Goal: Download file/media

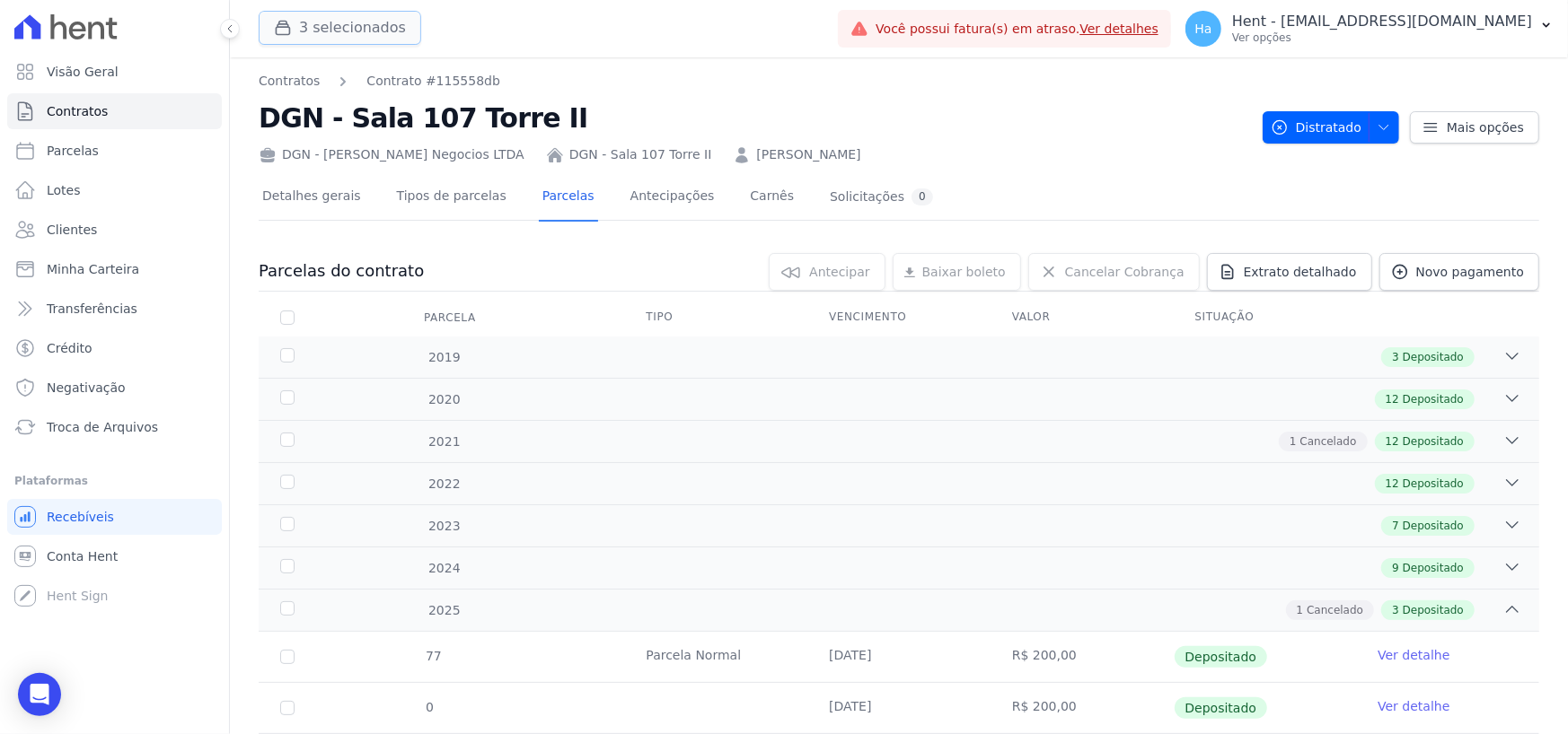
click at [323, 32] on button "3 selecionados" at bounding box center [340, 28] width 163 height 34
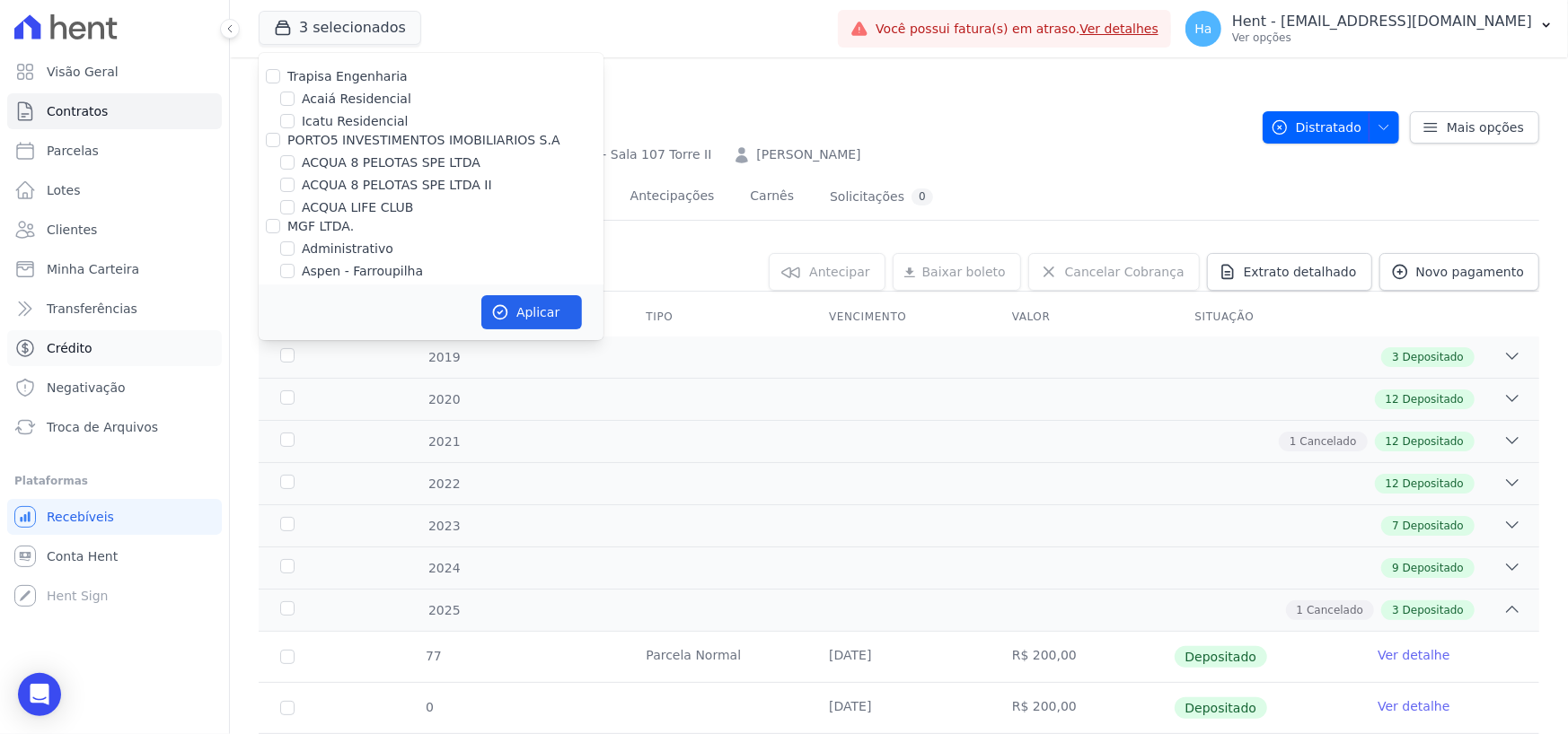
scroll to position [13533, 0]
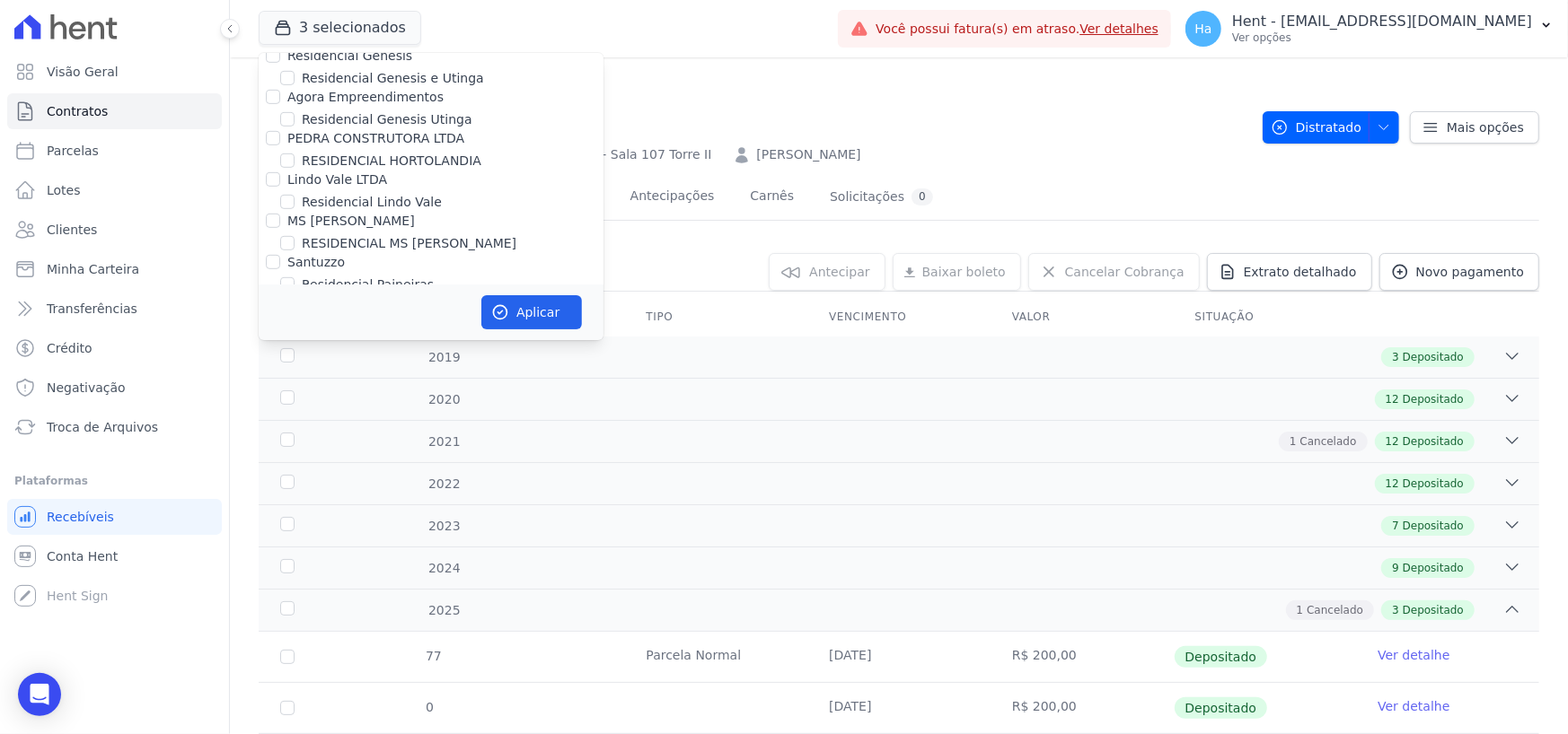
click at [266, 424] on input "FONTOURA CONSTRUCOES E INCORPORACOES LTDA" at bounding box center [272, 430] width 14 height 14
checkbox input "true"
click at [559, 309] on button "Aplicar" at bounding box center [532, 312] width 101 height 34
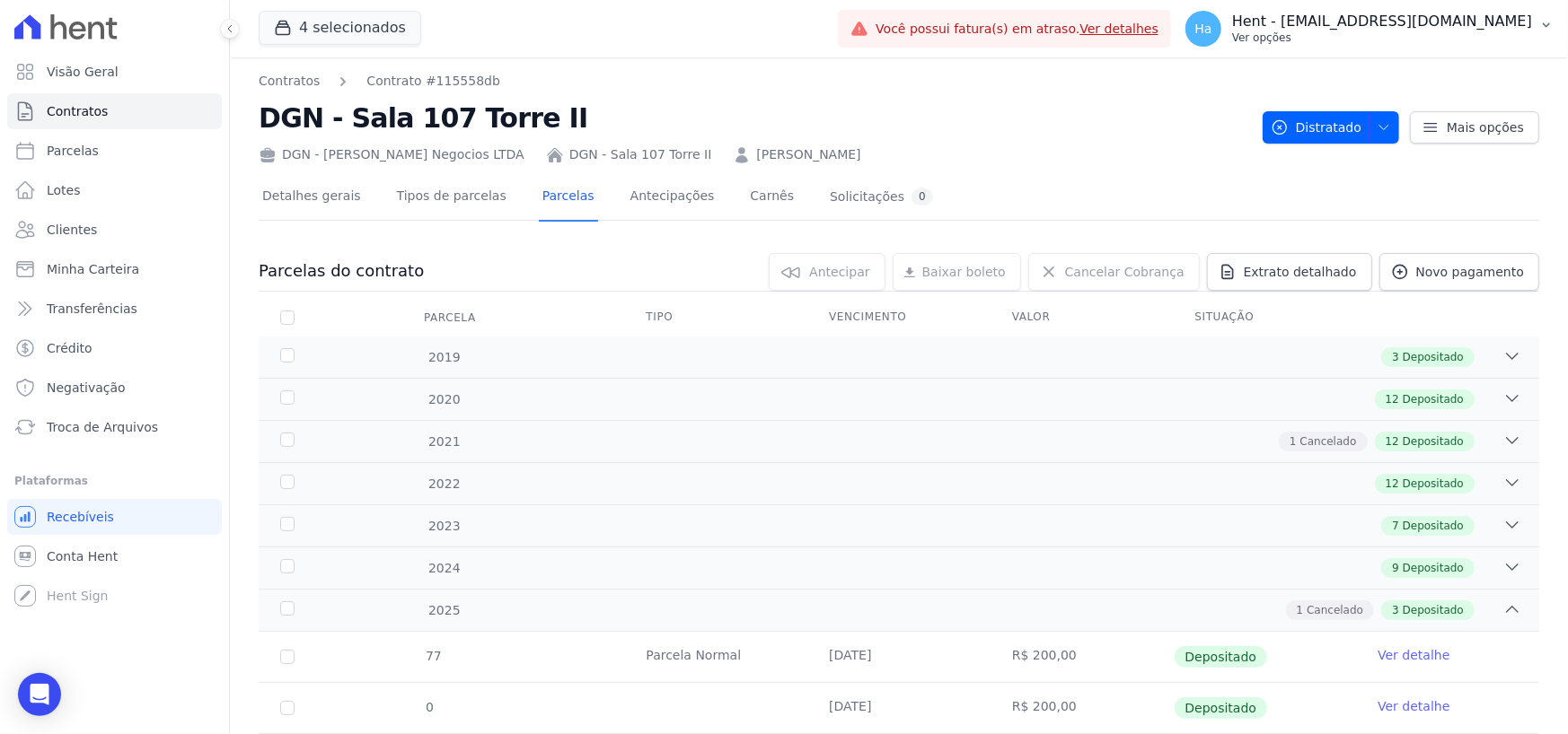
click at [1422, 31] on p "Ver opções" at bounding box center [1382, 37] width 300 height 14
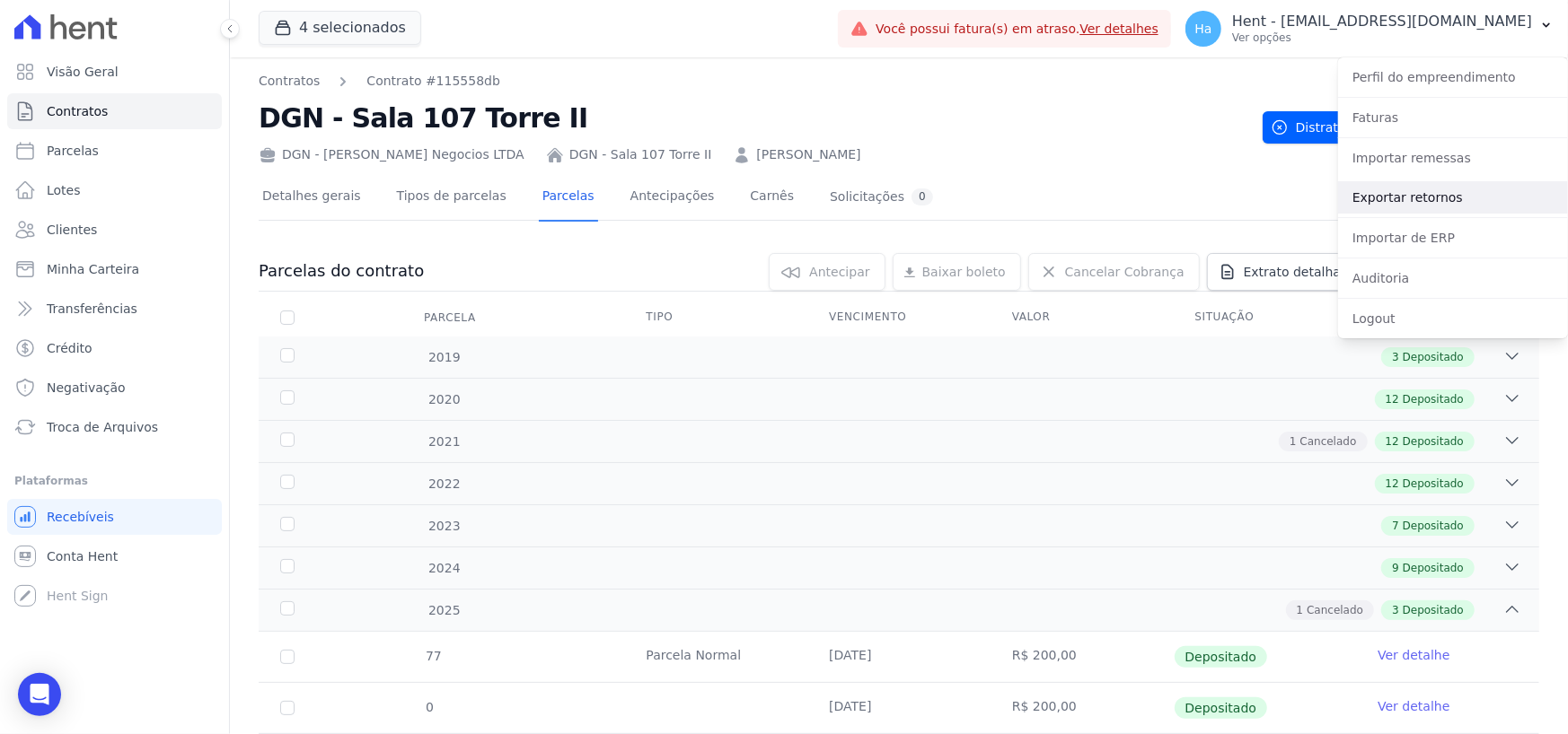
click at [1423, 201] on link "Exportar retornos" at bounding box center [1453, 197] width 230 height 32
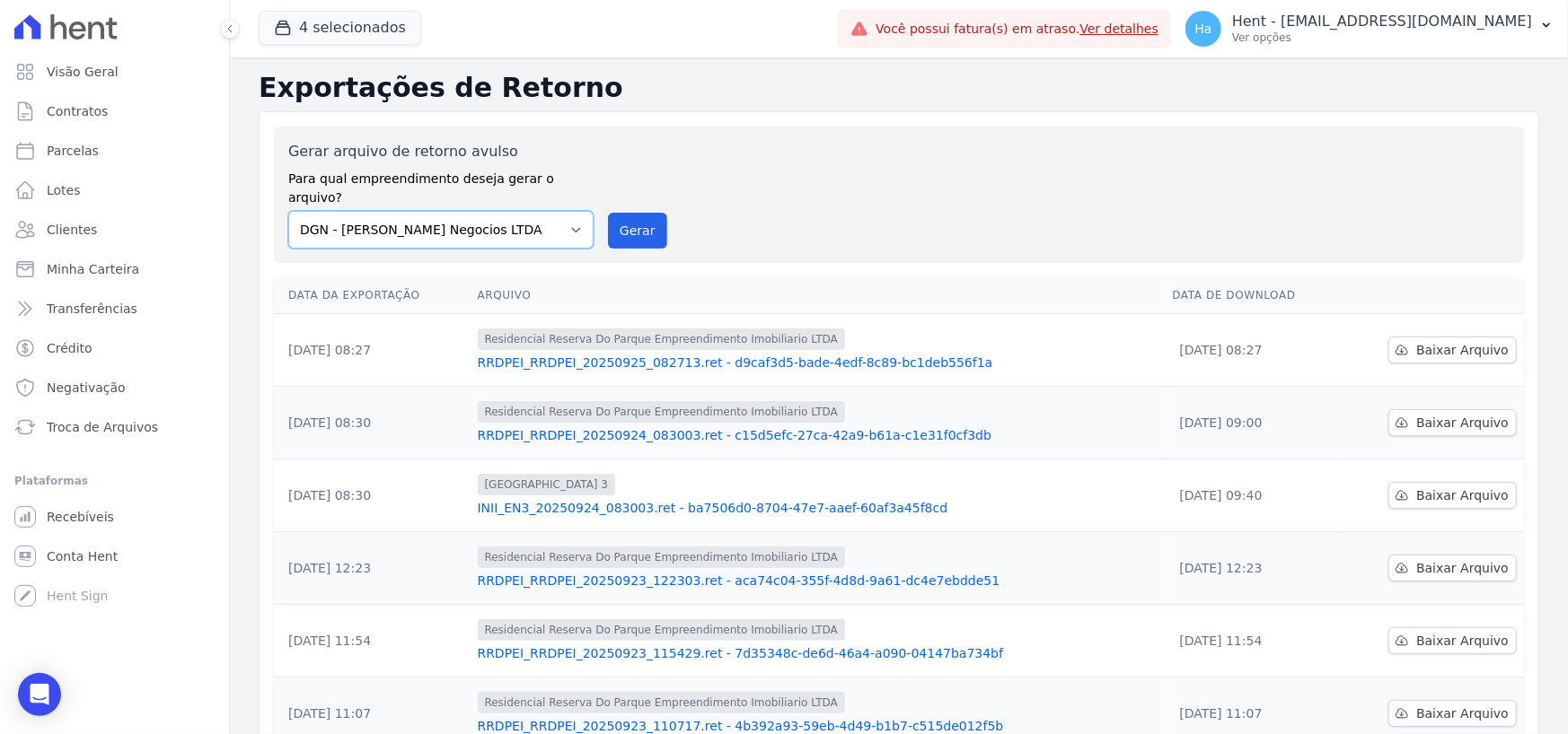
click at [552, 211] on select "Acaiá Residencial ACQUA 8 PELOTAS SPE LTDA ACQUA 8 PELOTAS SPE LTDA II ACQUA LI…" at bounding box center [441, 230] width 306 height 38
select select "c2d62ba0-d0d7-42c9-a272-3bcee5fc714c"
click at [289, 211] on select "Acaiá Residencial ACQUA 8 PELOTAS SPE LTDA ACQUA 8 PELOTAS SPE LTDA II ACQUA LI…" at bounding box center [441, 230] width 306 height 38
click at [629, 212] on button "Gerar" at bounding box center [637, 230] width 59 height 36
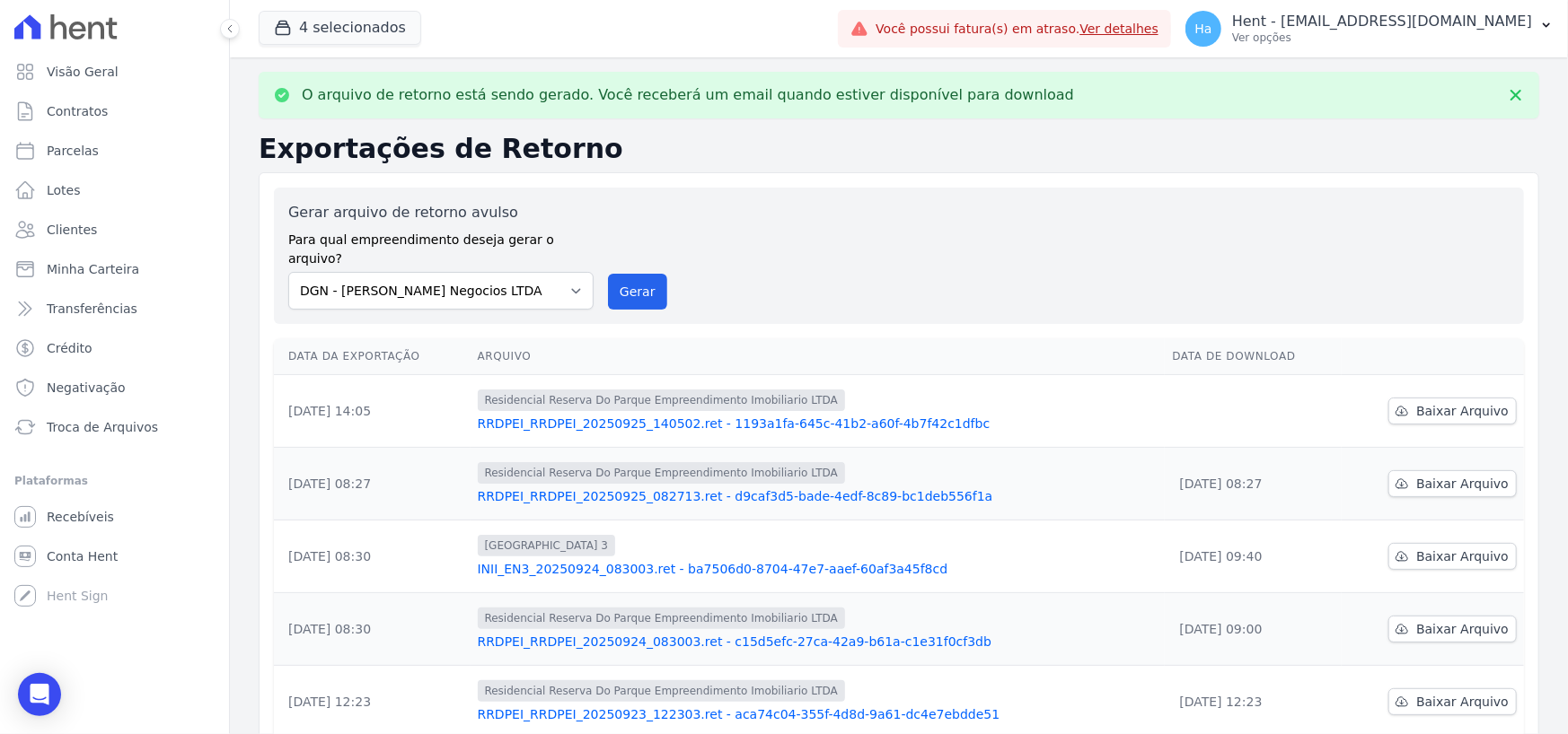
click at [764, 415] on link "RRDPEI_RRDPEI_20250925_140502.ret - 1193a1fa-645c-41b2-a60f-4b7f42c1dfbc" at bounding box center [818, 424] width 681 height 18
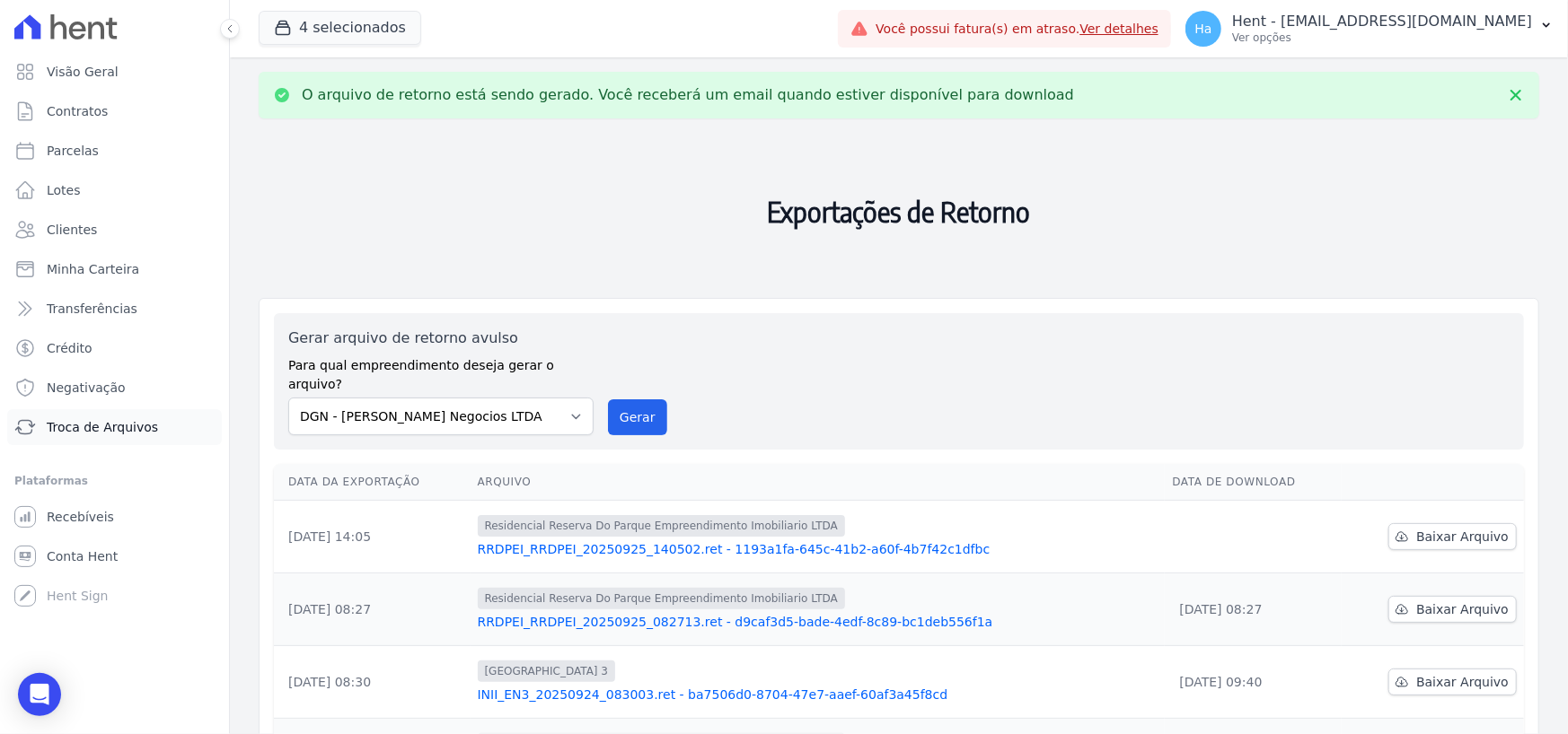
click at [86, 421] on span "Troca de Arquivos" at bounding box center [102, 427] width 111 height 18
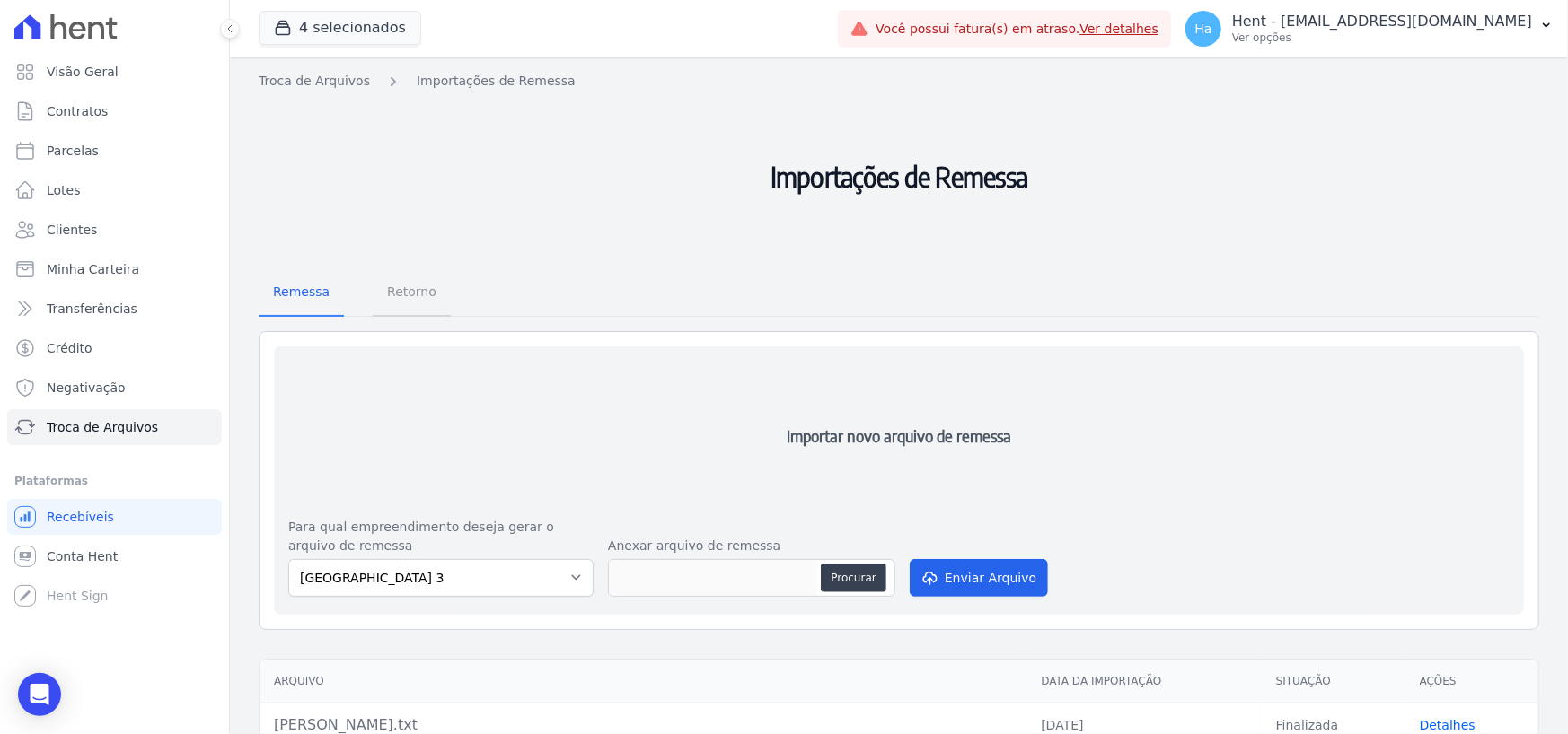
click at [389, 289] on span "Retorno" at bounding box center [412, 292] width 70 height 36
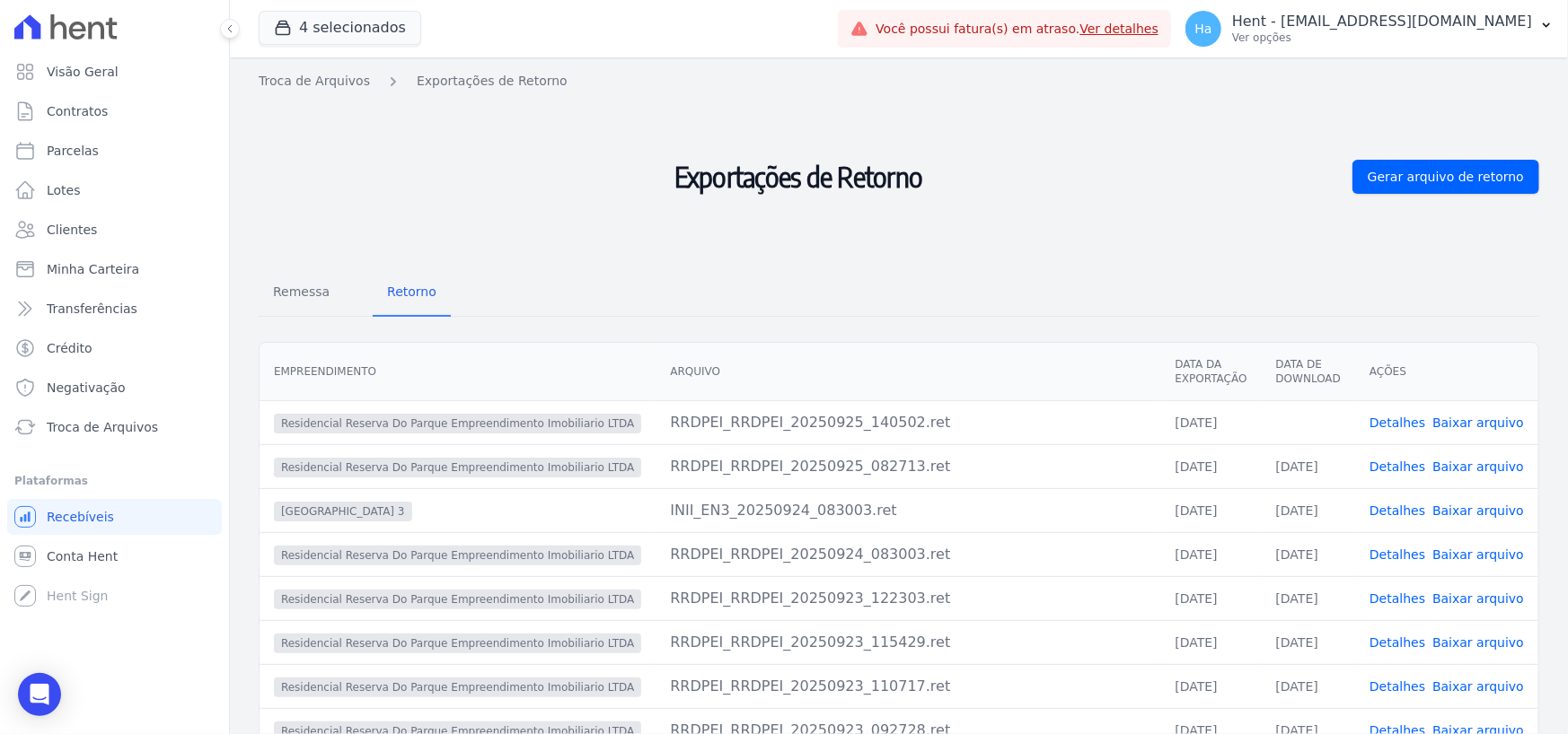
click at [573, 599] on span "Residencial Reserva Do Parque Empreendimento Imobiliario LTDA" at bounding box center [458, 599] width 368 height 20
click at [1415, 416] on link "Detalhes" at bounding box center [1397, 423] width 55 height 14
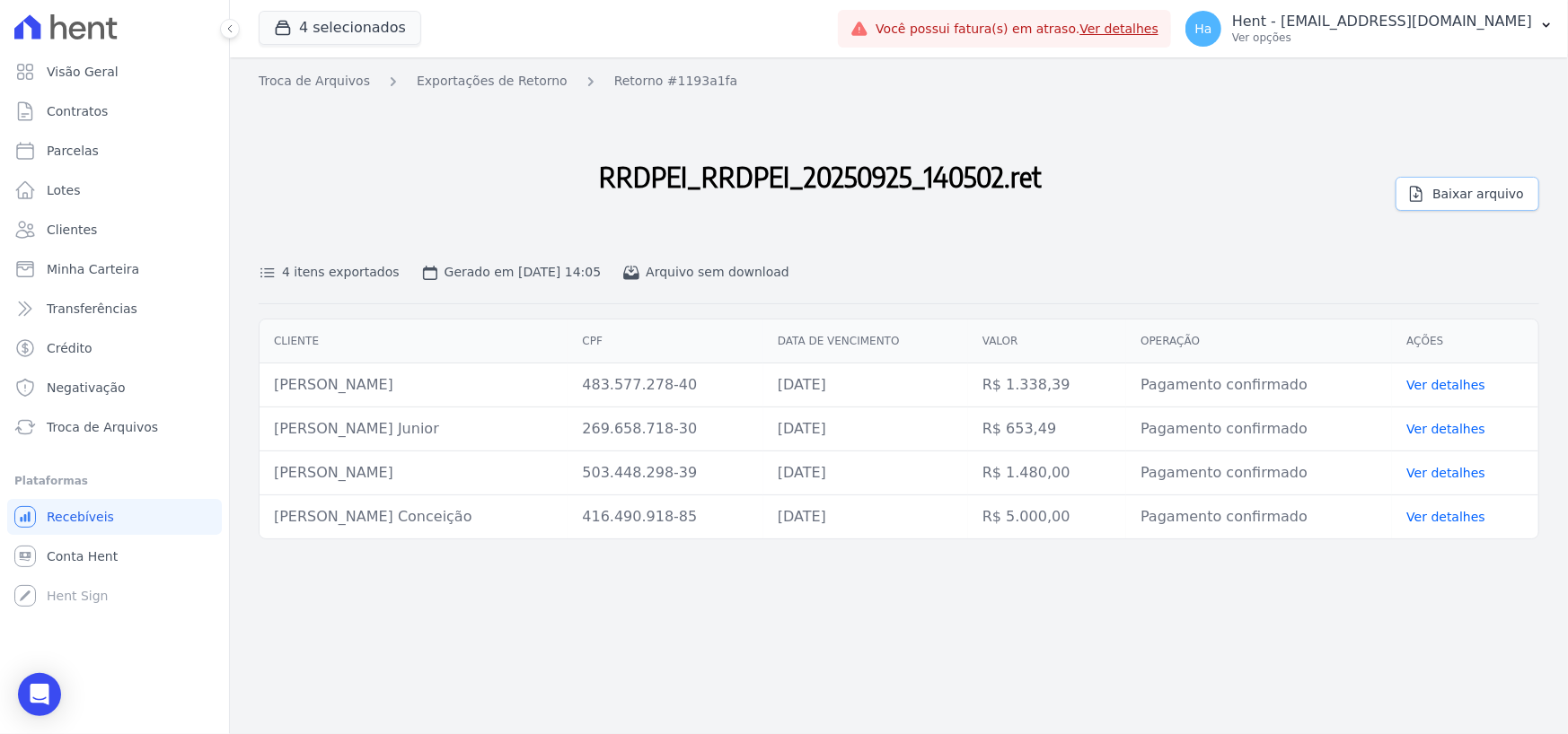
click at [1437, 198] on link "Baixar arquivo" at bounding box center [1467, 194] width 144 height 34
drag, startPoint x: 3, startPoint y: 421, endPoint x: 17, endPoint y: 465, distance: 46.2
click at [17, 465] on div "Visão Geral Contratos [GEOGRAPHIC_DATA] Lotes Clientes Minha Carteira Transferê…" at bounding box center [114, 367] width 229 height 734
